Goal: Go to known website: Access a specific website the user already knows

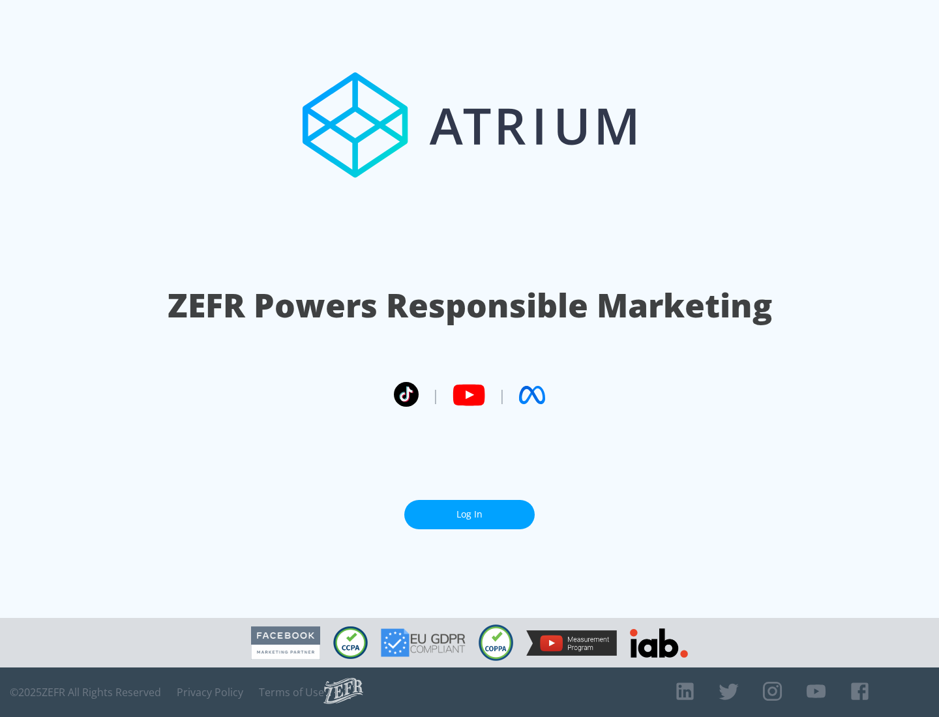
click at [469, 509] on link "Log In" at bounding box center [469, 514] width 130 height 29
